Goal: Transaction & Acquisition: Purchase product/service

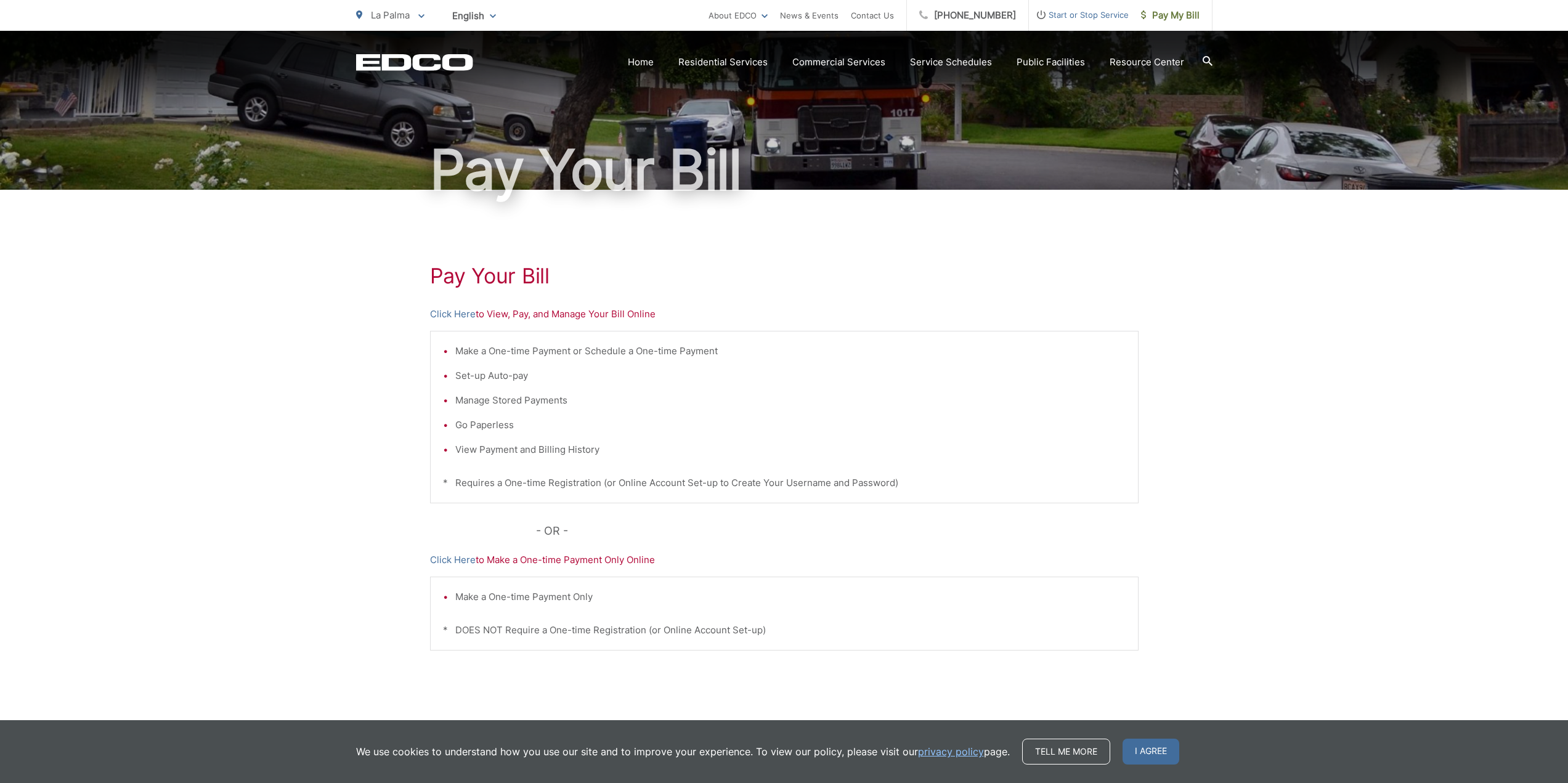
scroll to position [62, 0]
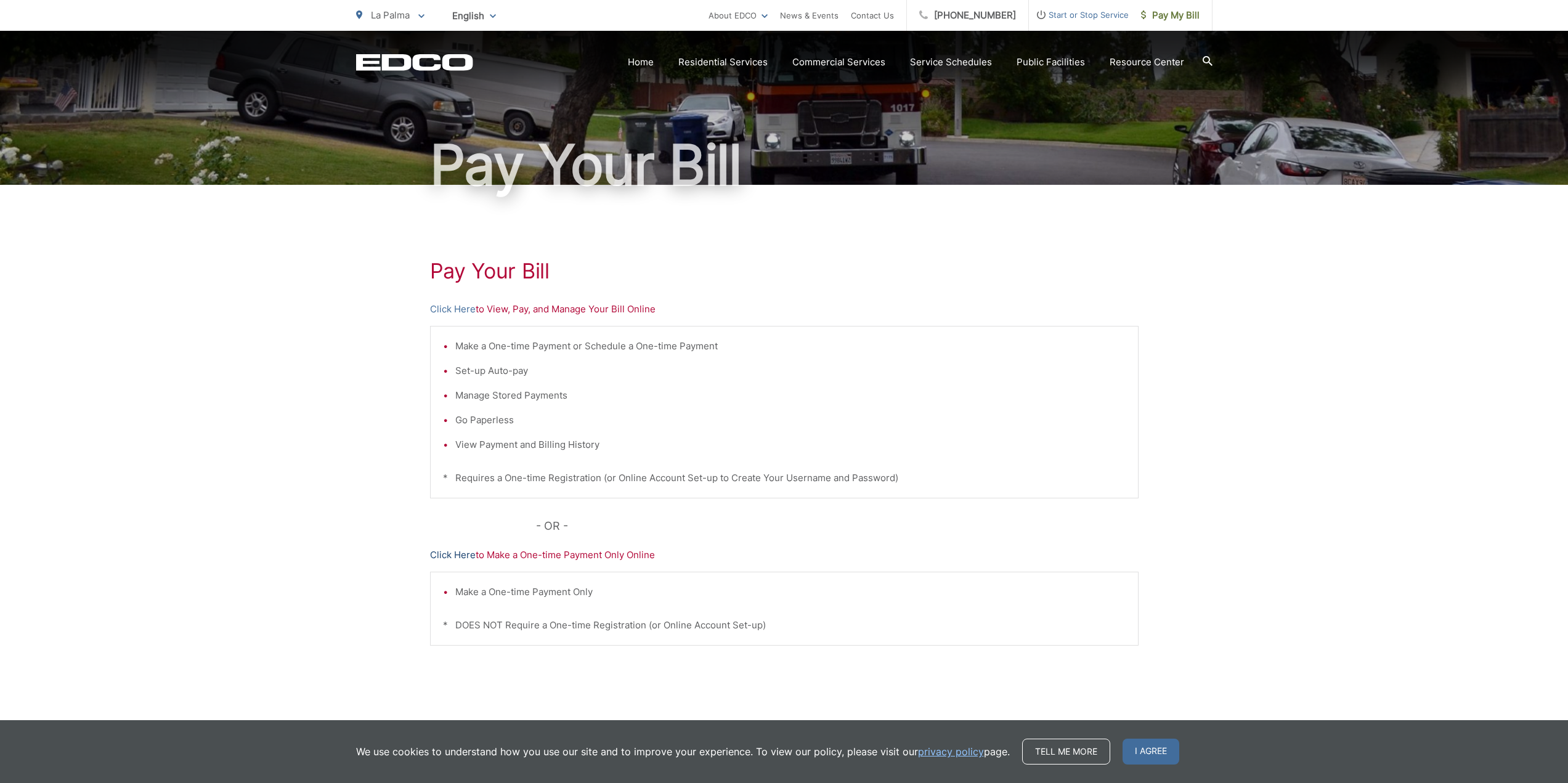
click at [454, 554] on link "Click Here" at bounding box center [453, 555] width 46 height 15
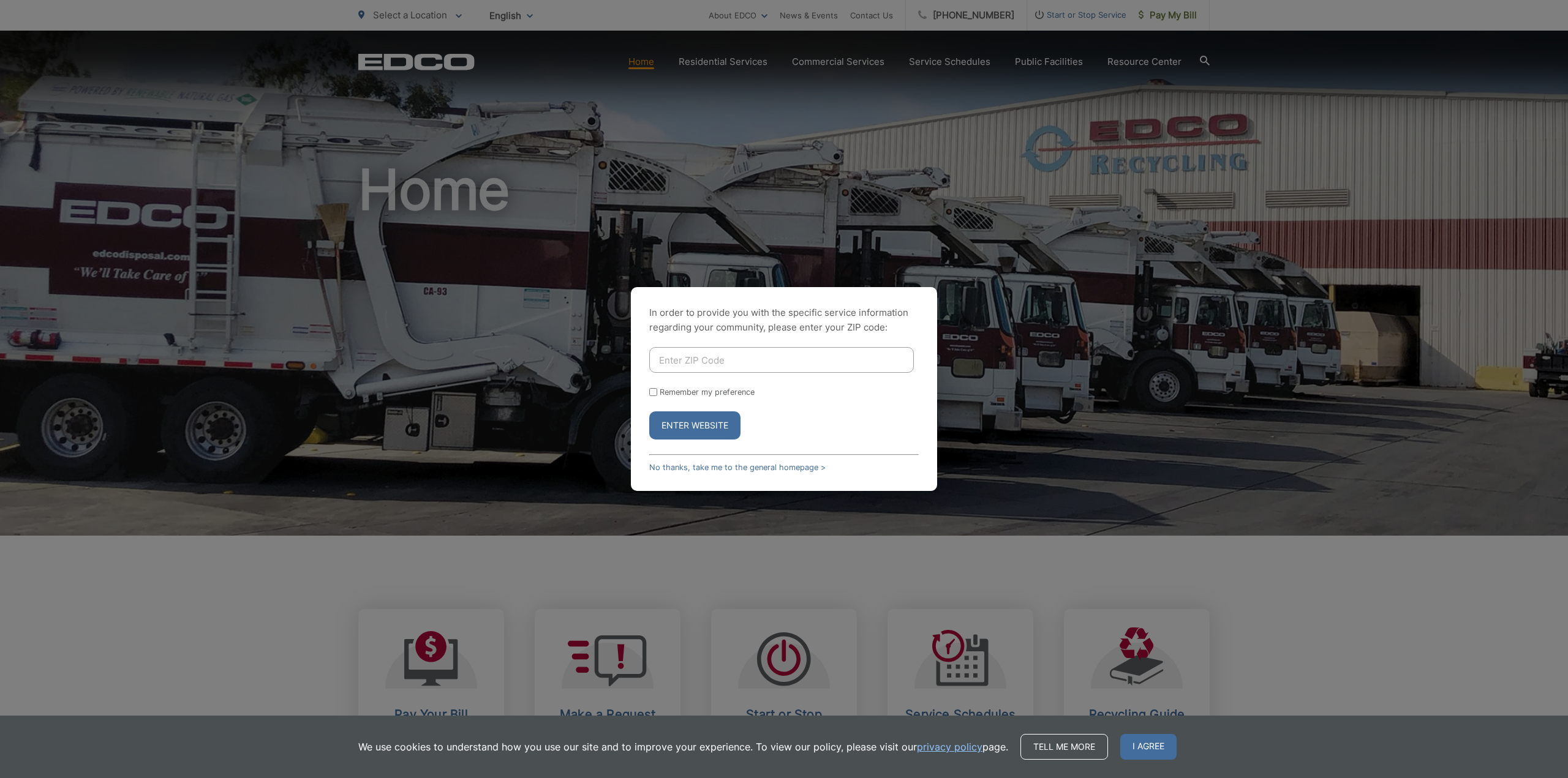
click at [733, 364] on input "Enter ZIP Code" at bounding box center [781, 360] width 264 height 26
type input "92040"
click at [704, 406] on form "92040 Remember my preference Enter Website" at bounding box center [784, 393] width 270 height 93
click at [702, 431] on button "Enter Website" at bounding box center [695, 425] width 91 height 28
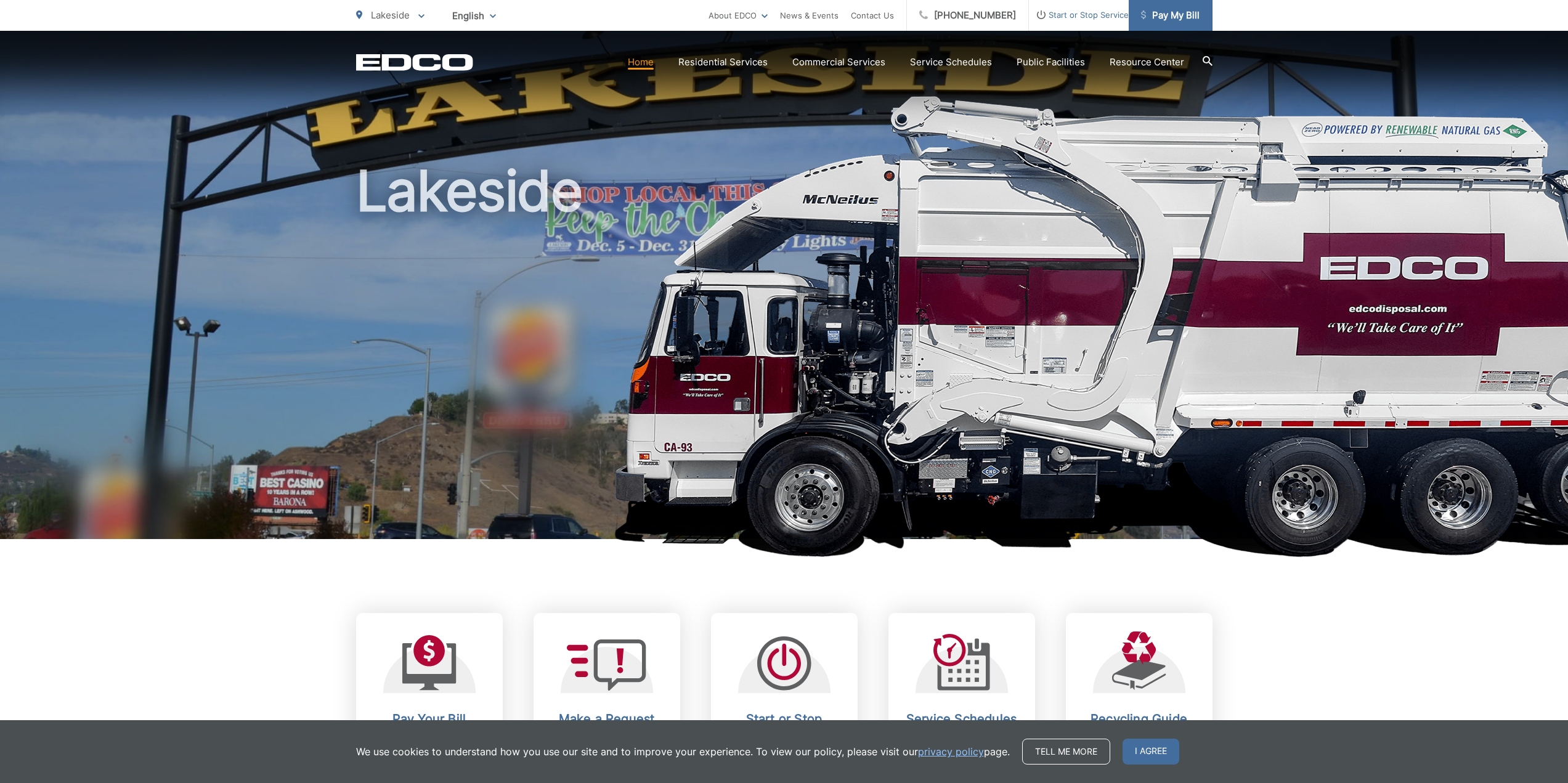
click at [1152, 8] on span "Pay My Bill" at bounding box center [1170, 15] width 59 height 15
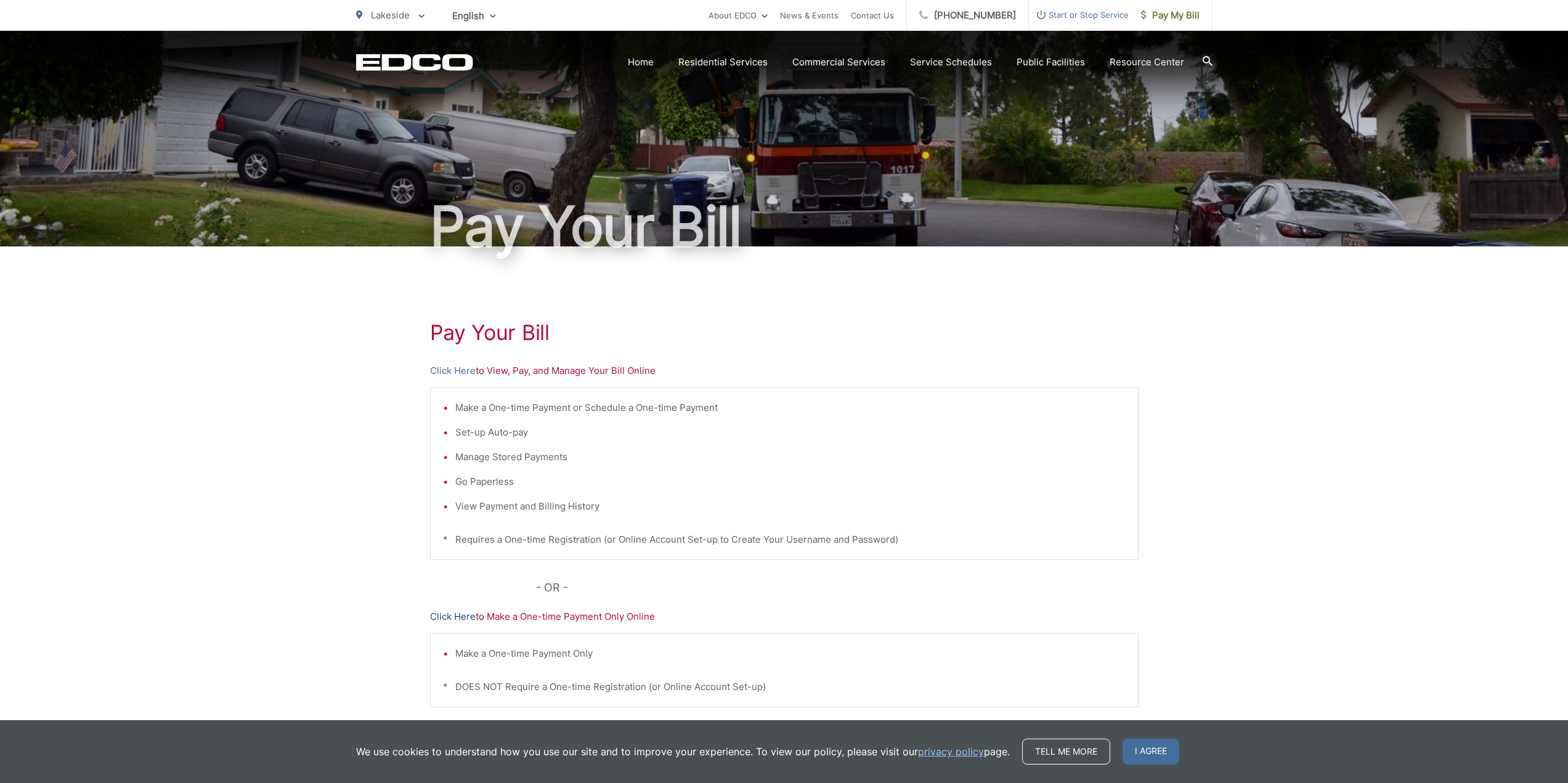
click at [454, 620] on link "Click Here" at bounding box center [453, 617] width 46 height 15
